Goal: Go to known website: Go to known website

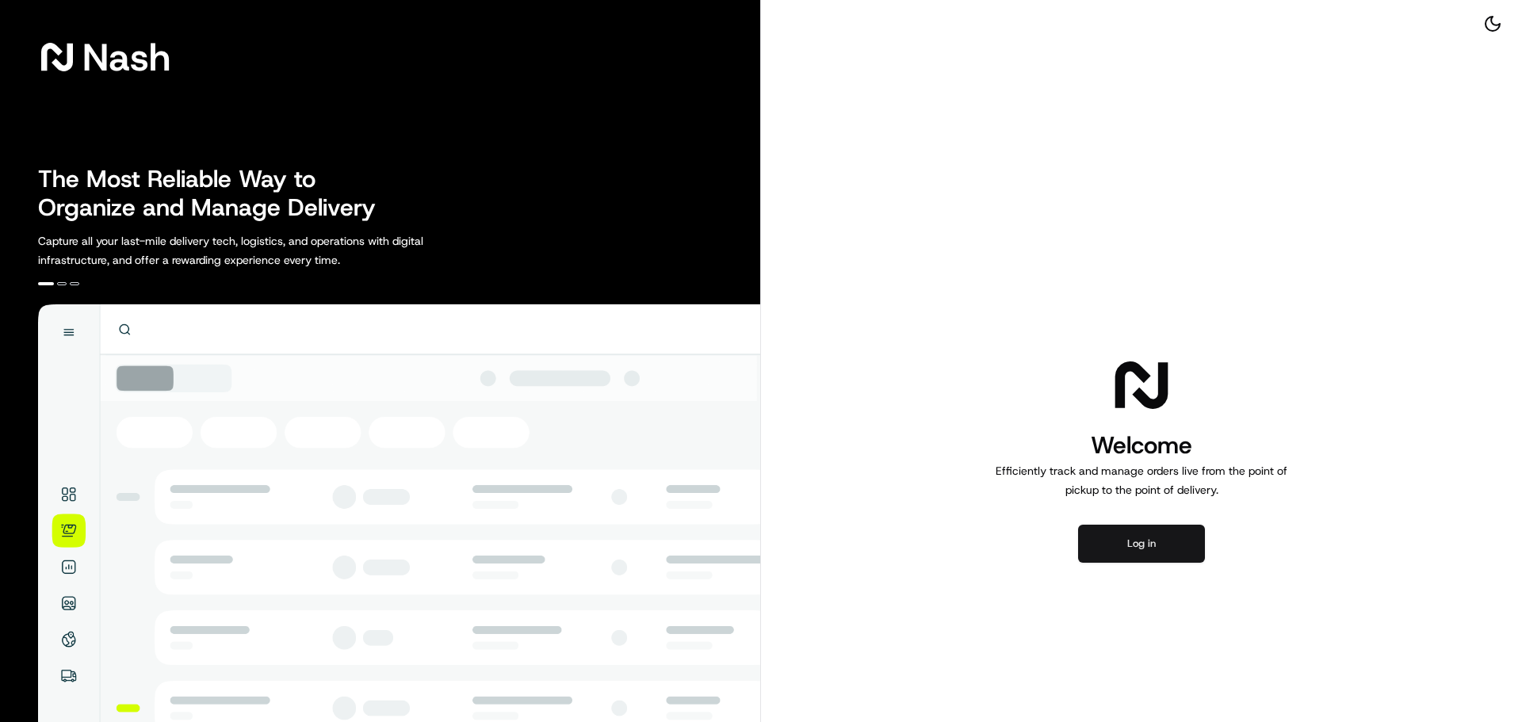
click at [1171, 551] on button "Log in" at bounding box center [1141, 544] width 127 height 38
